Goal: Navigation & Orientation: Find specific page/section

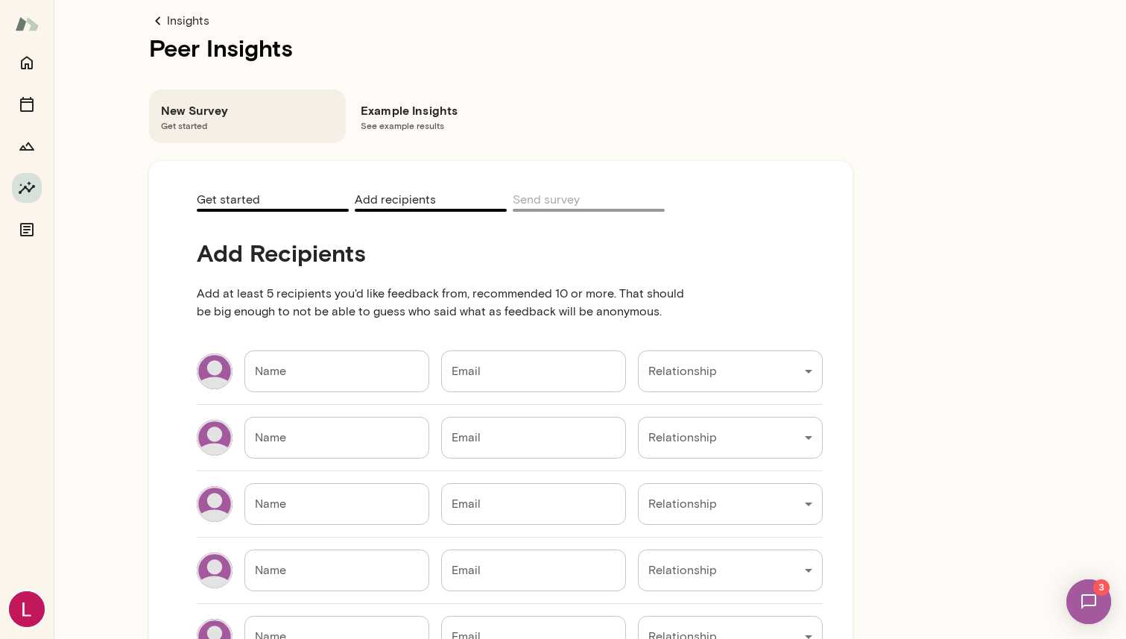
scroll to position [122, 0]
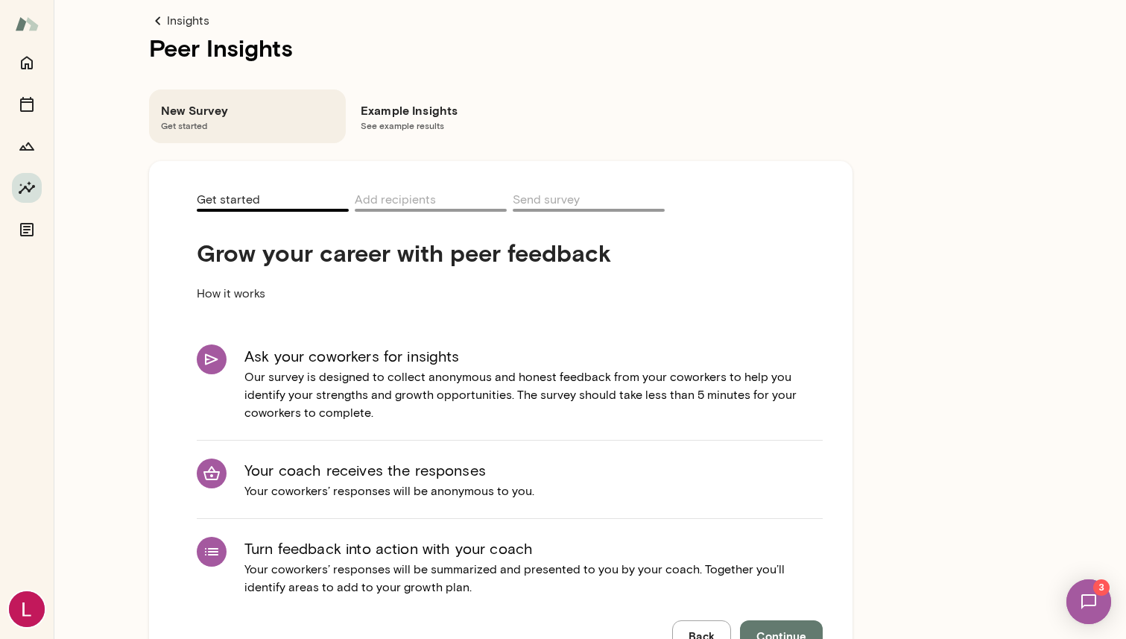
click at [198, 24] on link "Insights" at bounding box center [501, 21] width 704 height 18
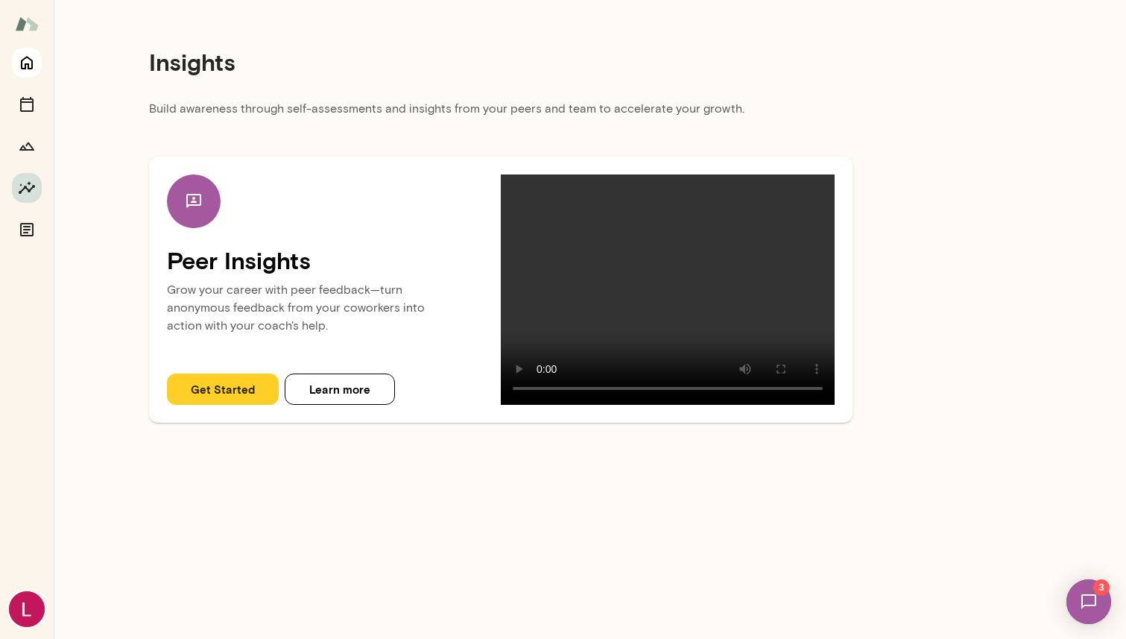
click at [24, 60] on icon "Home" at bounding box center [27, 63] width 18 height 18
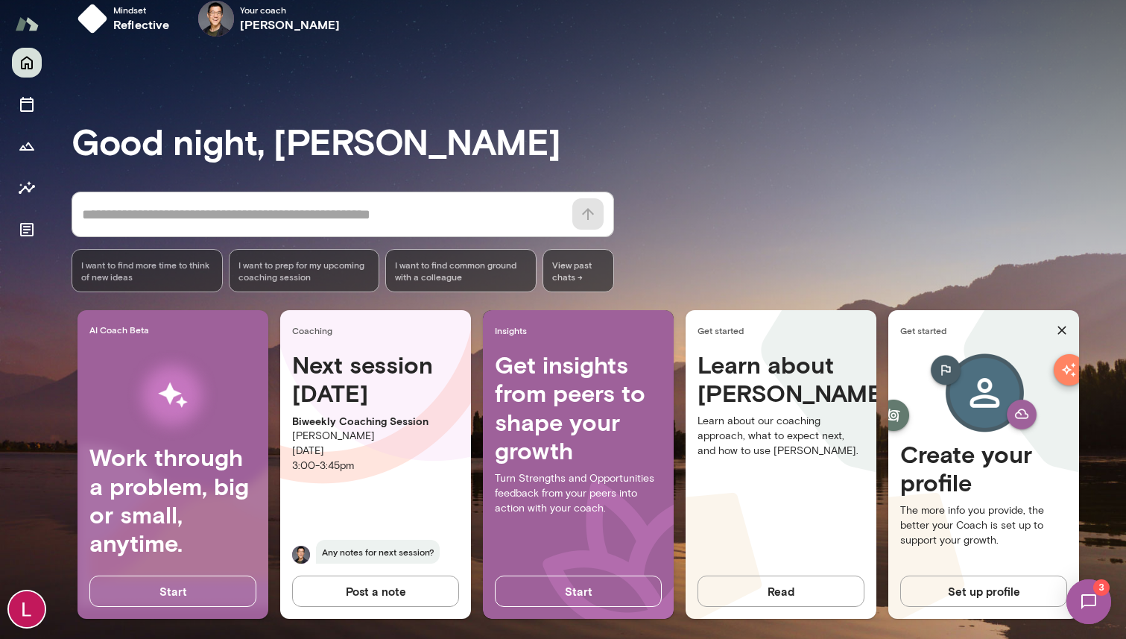
scroll to position [25, 0]
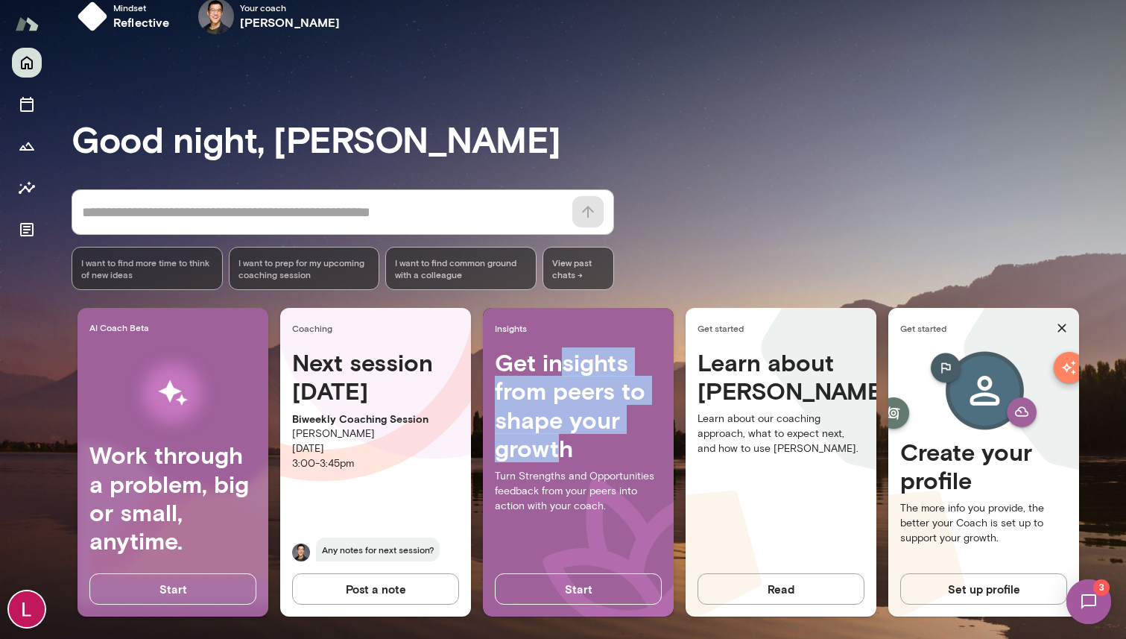
drag, startPoint x: 560, startPoint y: 359, endPoint x: 560, endPoint y: 456, distance: 96.9
click at [560, 456] on h4 "Get insights from peers to shape your growth" at bounding box center [578, 405] width 167 height 115
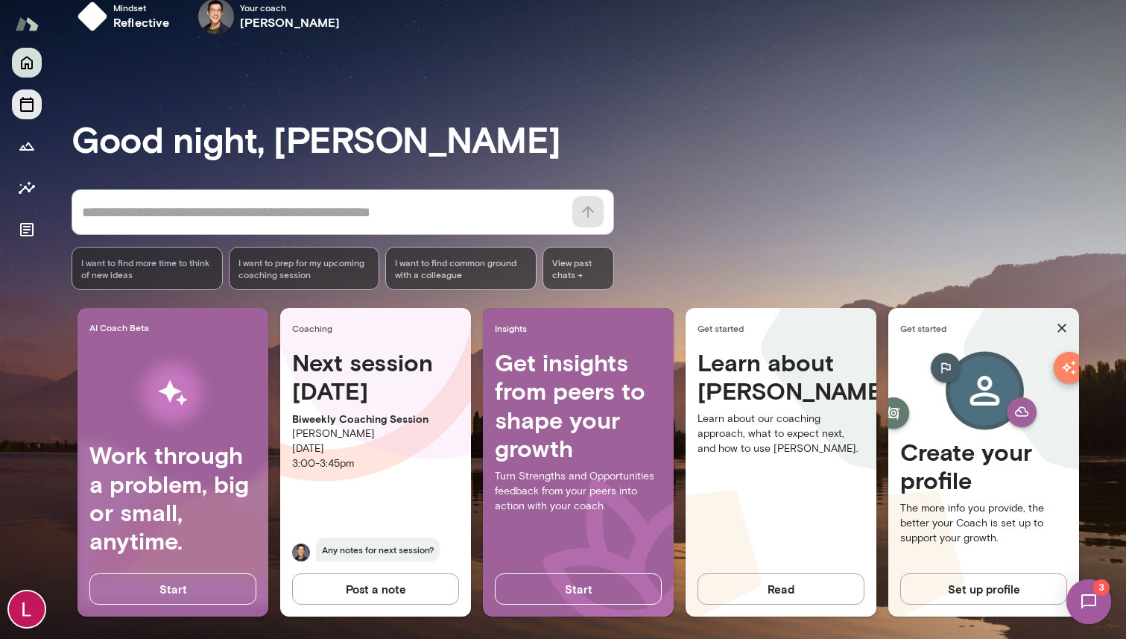
click at [26, 104] on icon "Sessions" at bounding box center [27, 104] width 18 height 18
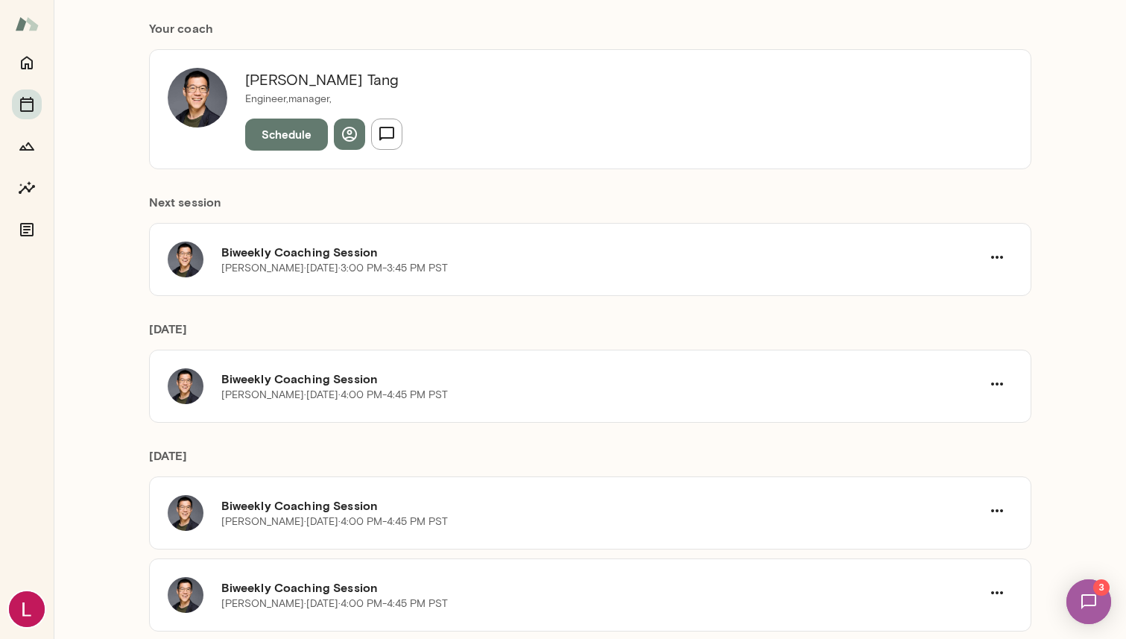
scroll to position [143, 0]
